Goal: Find specific page/section: Find specific page/section

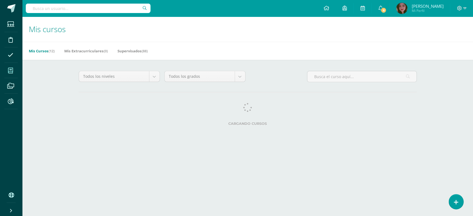
click at [232, 39] on h1 "Mis cursos" at bounding box center [247, 29] width 437 height 25
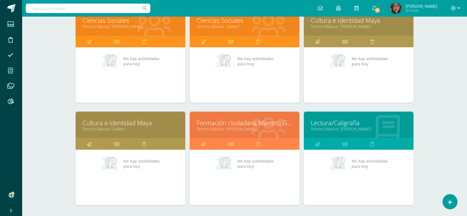
scroll to position [301, 0]
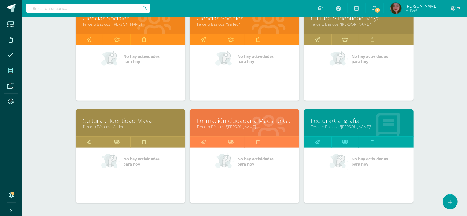
click at [215, 124] on link "Tercero Básicos "[PERSON_NAME]"" at bounding box center [245, 126] width 96 height 5
click at [212, 122] on link "Formación ciudadana Maestro Guía" at bounding box center [245, 120] width 96 height 9
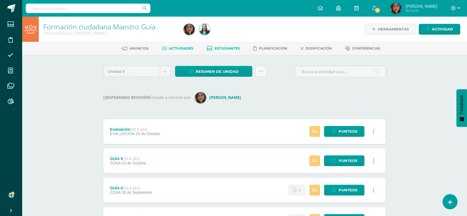
click at [224, 50] on span "Estudiantes" at bounding box center [227, 48] width 25 height 4
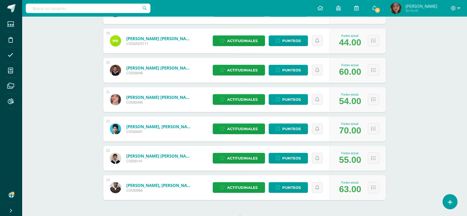
scroll to position [623, 0]
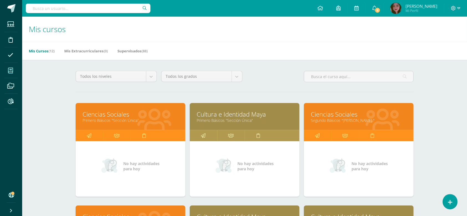
scroll to position [230, 0]
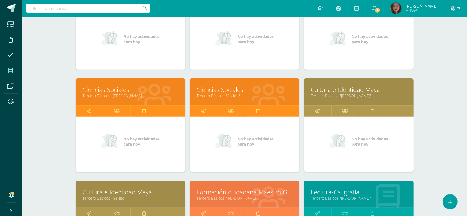
click at [113, 87] on link "Ciencias Sociales" at bounding box center [131, 89] width 96 height 9
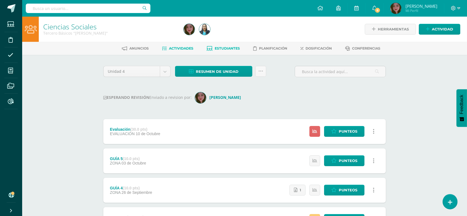
click at [221, 48] on span "Estudiantes" at bounding box center [227, 48] width 25 height 4
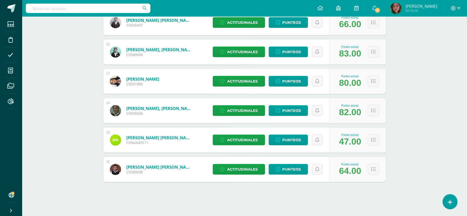
scroll to position [522, 0]
